Goal: Task Accomplishment & Management: Complete application form

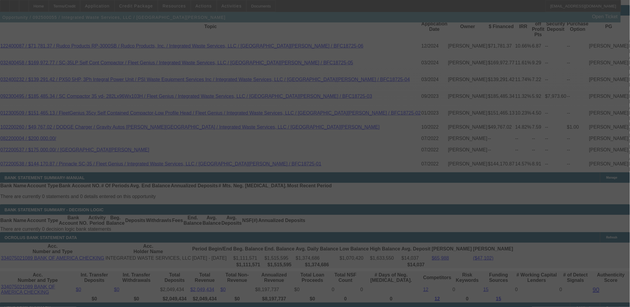
scroll to position [1129, 0]
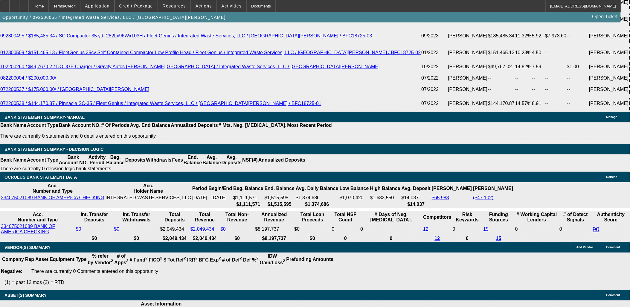
select select "0"
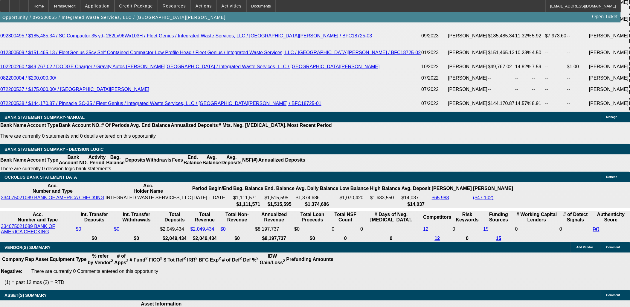
select select "0"
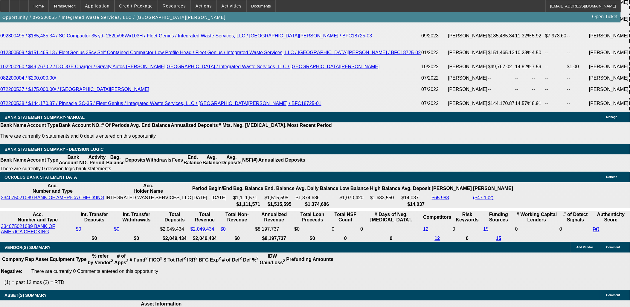
select select "0"
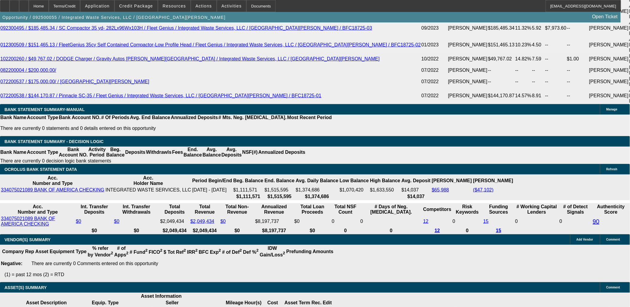
select select "1"
select select "6"
select select "1"
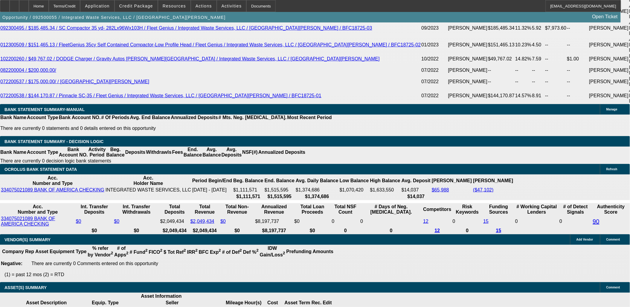
select select "6"
select select "1"
select select "6"
select select "1"
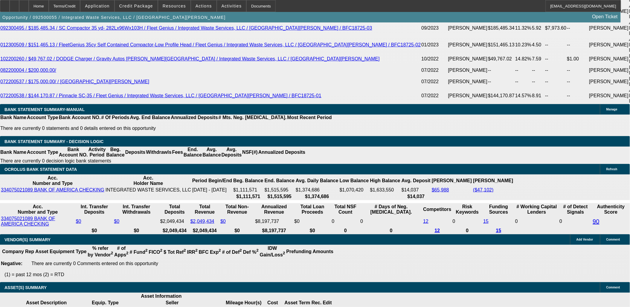
select select "1"
select select "6"
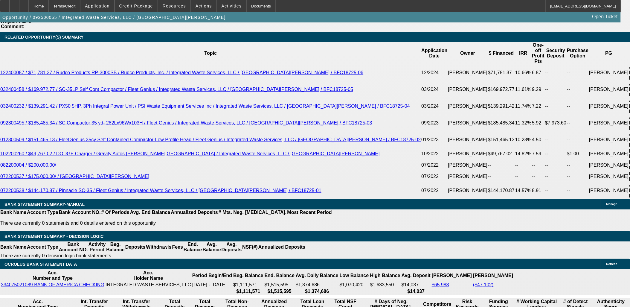
scroll to position [1038, 0]
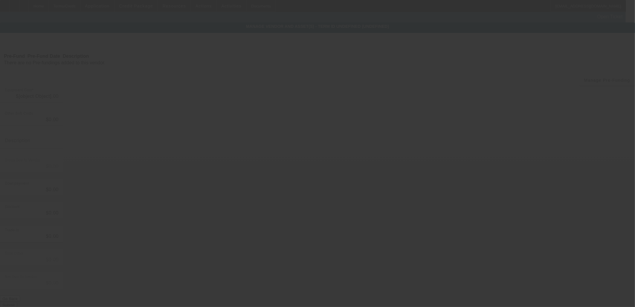
type input "$211,319.09"
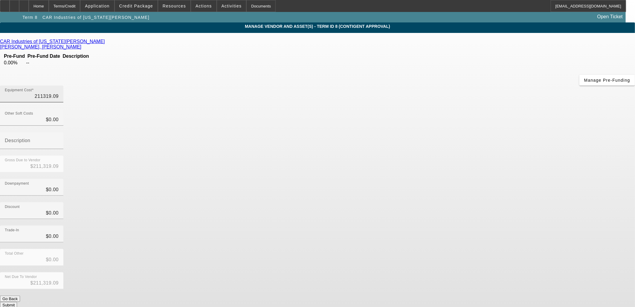
click at [59, 93] on input "211319.09" at bounding box center [32, 96] width 54 height 7
type input "1"
type input "$1.00"
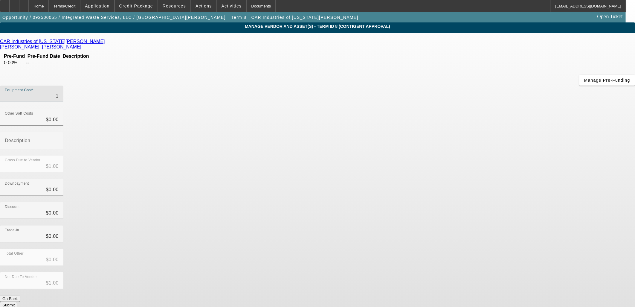
type input "15"
type input "$15.00"
type input "152"
type input "$152.00"
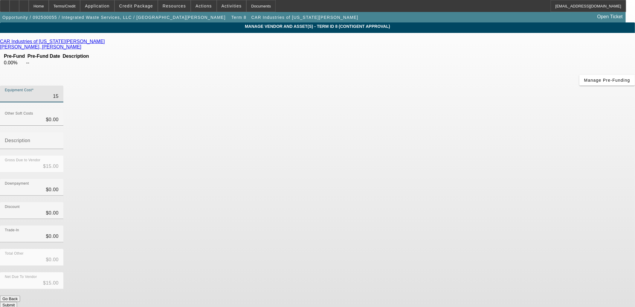
type input "$152.00"
type input "1520"
type input "$1,520.00"
type input "15200"
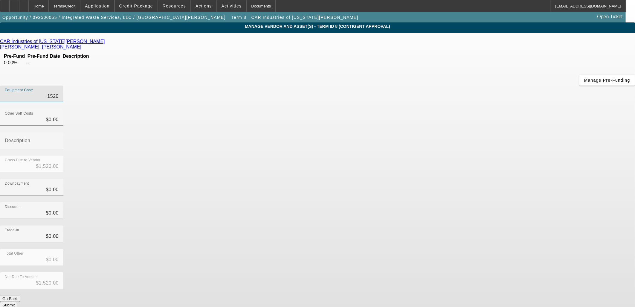
type input "$15,200.00"
type input "152000"
type input "$152,000.00"
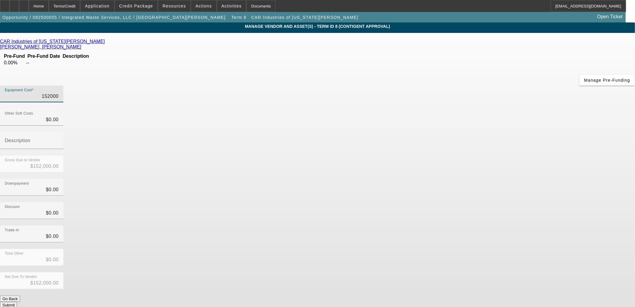
type input "$152,000.00"
click at [498, 140] on app-vendor-asset-manage "MANAGE VENDOR AND ASSET(S) - Term ID 8 (Contigent Approval) Remove Vendor CAR I…" at bounding box center [317, 189] width 635 height 334
click at [17, 302] on button "Submit" at bounding box center [8, 305] width 17 height 6
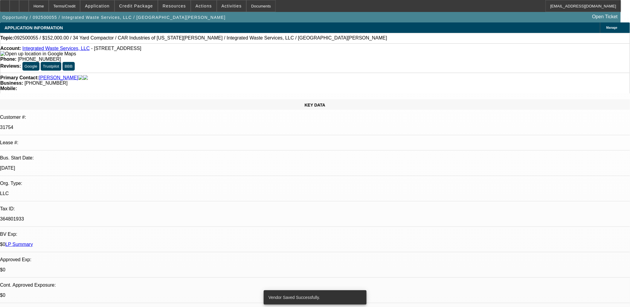
select select "0"
select select "6"
select select "0"
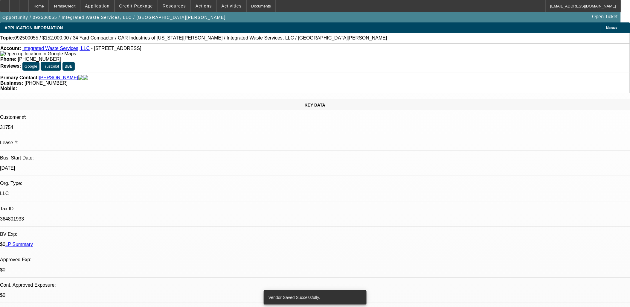
select select "0"
select select "6"
select select "0"
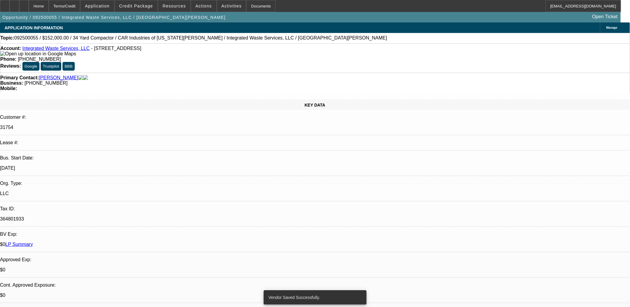
select select "0"
select select "6"
select select "0"
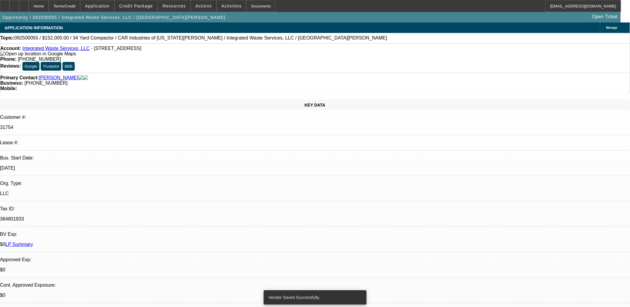
select select "6"
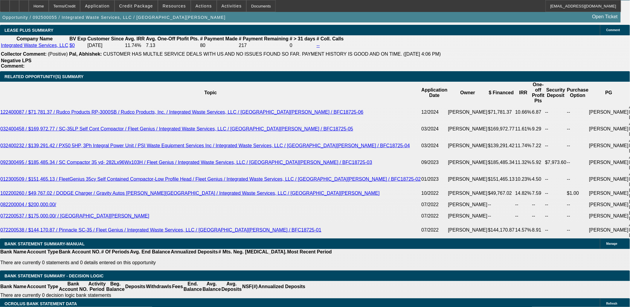
scroll to position [1062, 0]
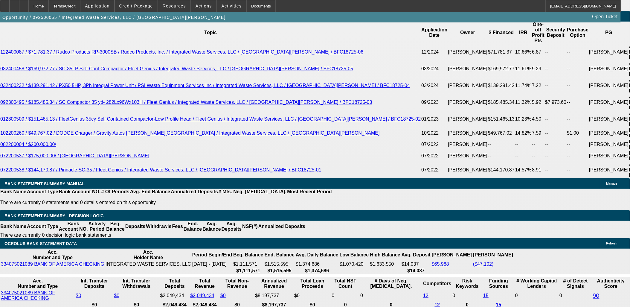
type input "8"
type input "UNKNOWN"
type input "8."
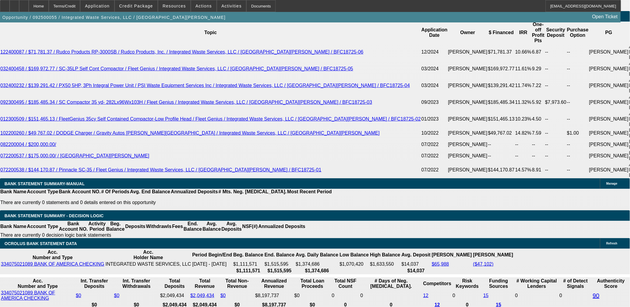
type input "$3,082.01"
type input "8.9"
type input "$3,147.90"
type input "8.9"
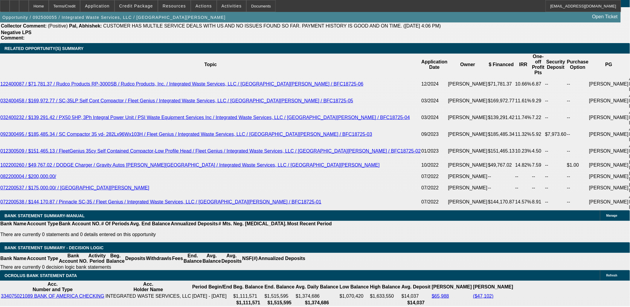
scroll to position [1029, 0]
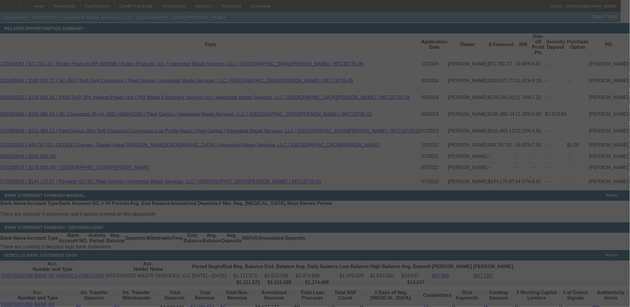
scroll to position [1062, 0]
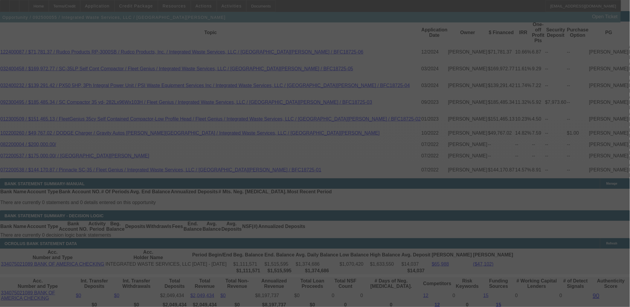
select select "0"
select select "6"
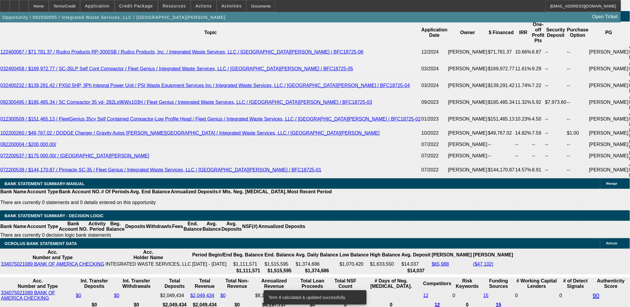
type input "UNKNOWN"
type input "8"
type input "$3,082.01"
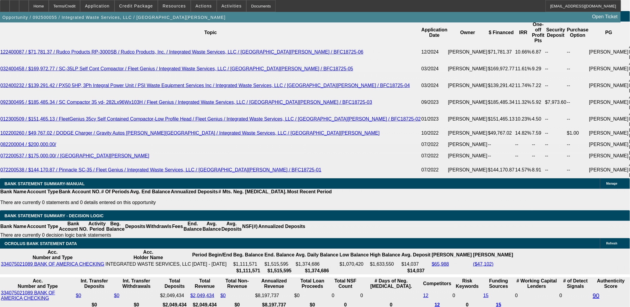
type input "8.75"
type input "$3,136.86"
type input "8.75"
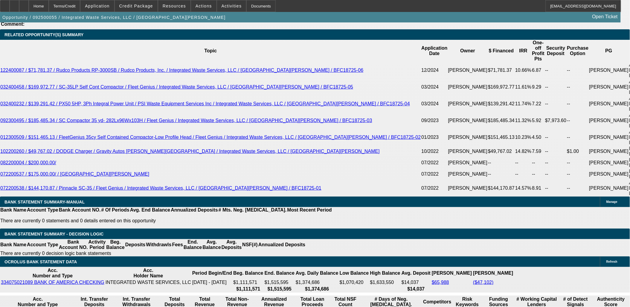
scroll to position [1029, 0]
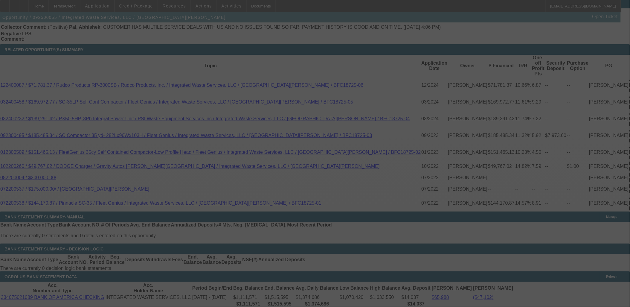
select select "0"
select select "6"
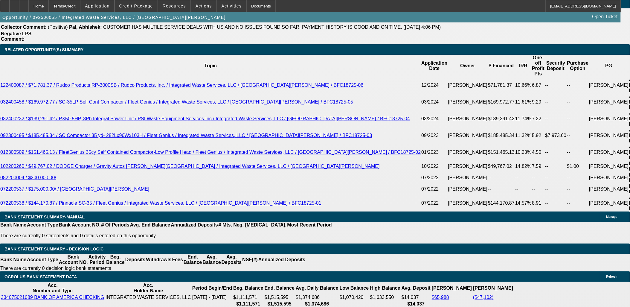
type input "31"
type input "UNKNOWN"
type input "3150"
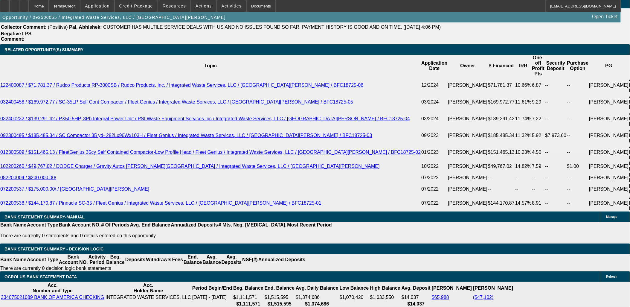
type input "8.9"
type input "$3,150.00"
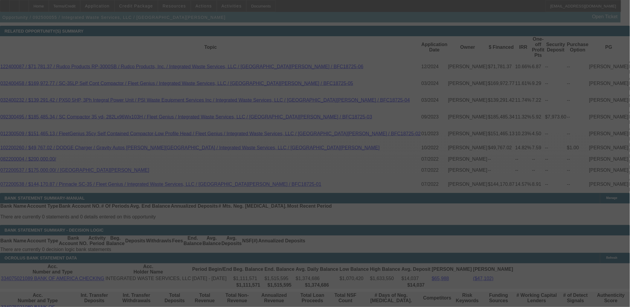
scroll to position [1096, 0]
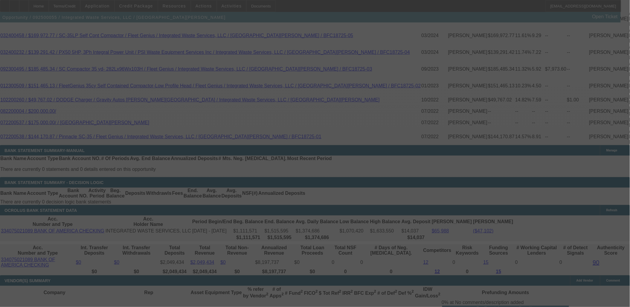
select select "0"
select select "6"
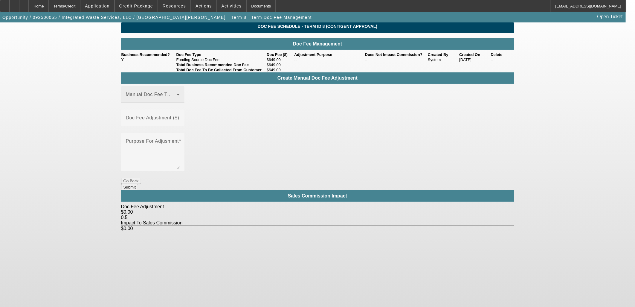
click at [151, 103] on div "Manual Doc Fee Type" at bounding box center [153, 94] width 54 height 17
click at [160, 136] on span "Funding Source Doc Fee" at bounding box center [154, 132] width 56 height 7
click at [180, 119] on input "Doc Fee Adjustment ($)" at bounding box center [153, 120] width 54 height 7
type input "$51.00"
click at [299, 133] on div "Purpose For Adjusment" at bounding box center [317, 155] width 393 height 45
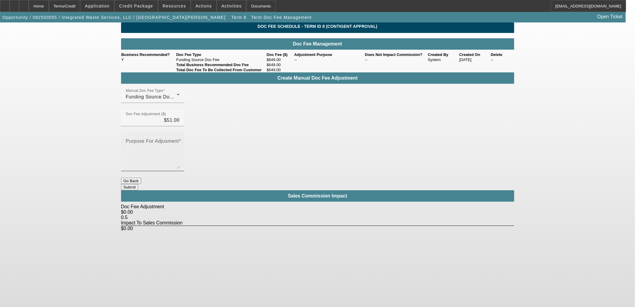
click at [180, 140] on textarea "Purpose For Adjusment" at bounding box center [153, 154] width 54 height 29
type textarea "+"
click at [357, 201] on body "Home Terms/Credit Application Credit Package Resources Actions Activities Docum…" at bounding box center [317, 153] width 635 height 307
click at [138, 184] on button "Submit" at bounding box center [129, 187] width 17 height 6
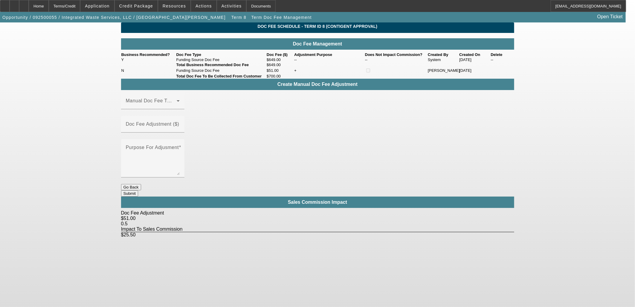
drag, startPoint x: 280, startPoint y: 204, endPoint x: 331, endPoint y: 175, distance: 58.3
click at [280, 204] on body "Home Terms/Credit Application Credit Package Resources Actions Activities Docum…" at bounding box center [317, 153] width 635 height 307
click at [49, 5] on div "Home" at bounding box center [39, 6] width 20 height 12
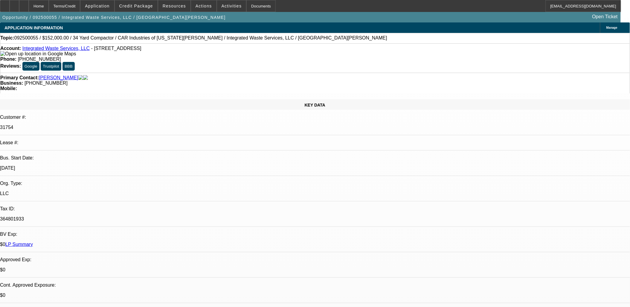
select select "0"
select select "6"
select select "0"
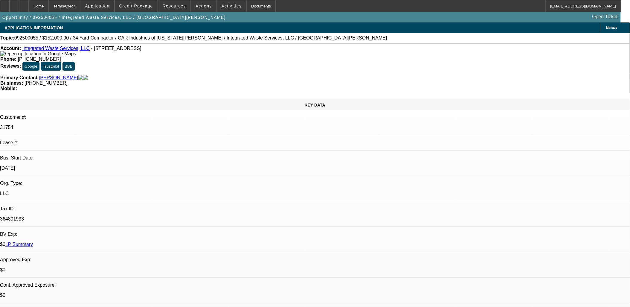
select select "0"
select select "6"
select select "0"
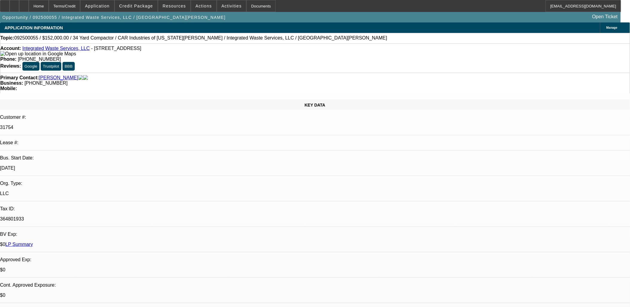
select select "0"
select select "6"
select select "0"
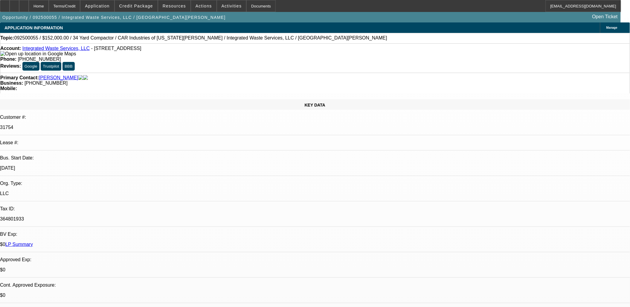
select select "6"
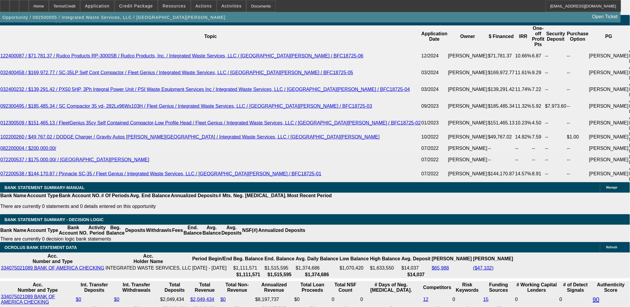
scroll to position [1064, 0]
